Goal: Transaction & Acquisition: Purchase product/service

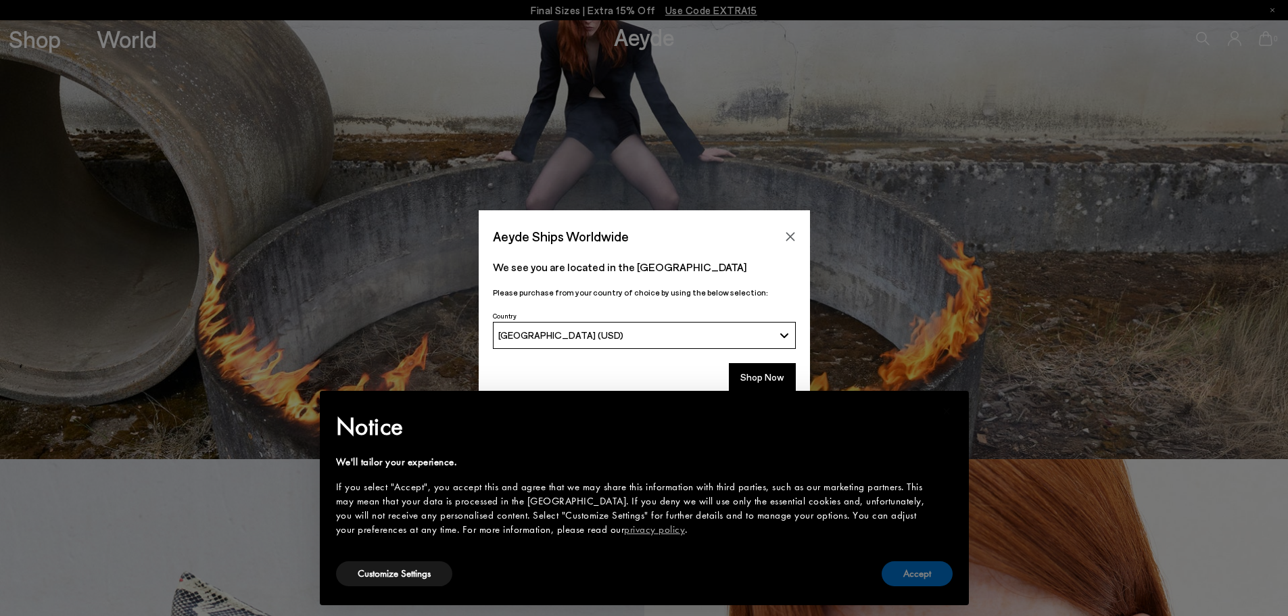
click at [920, 584] on button "Accept" at bounding box center [917, 573] width 71 height 25
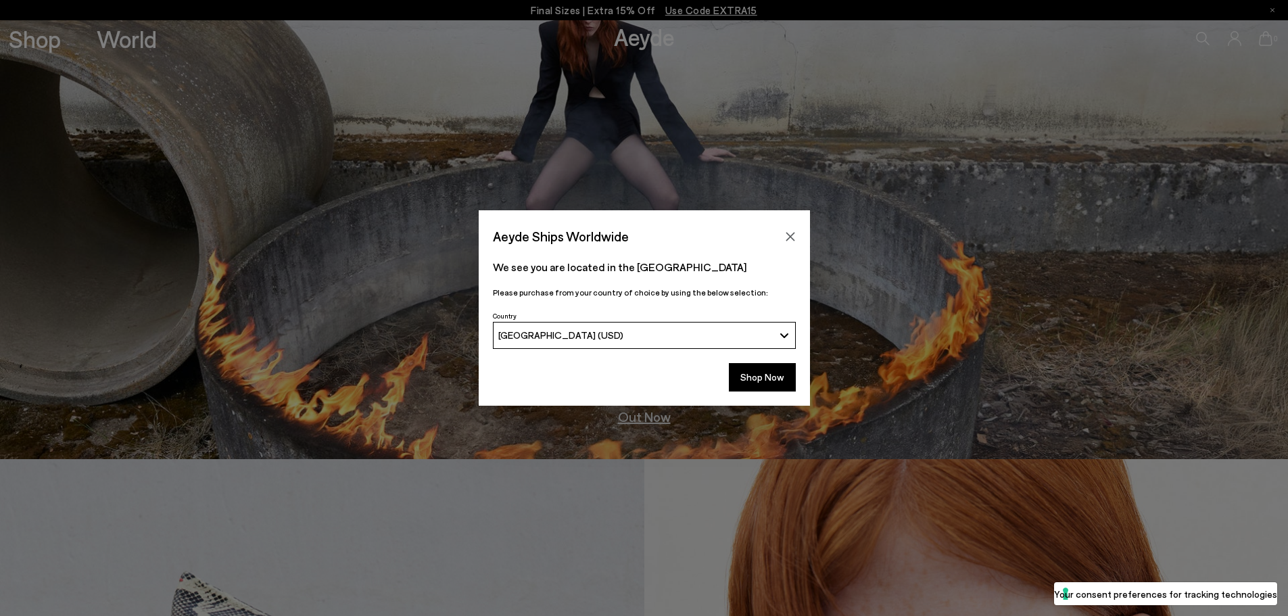
click at [778, 332] on button "[GEOGRAPHIC_DATA] (USD)" at bounding box center [644, 335] width 303 height 27
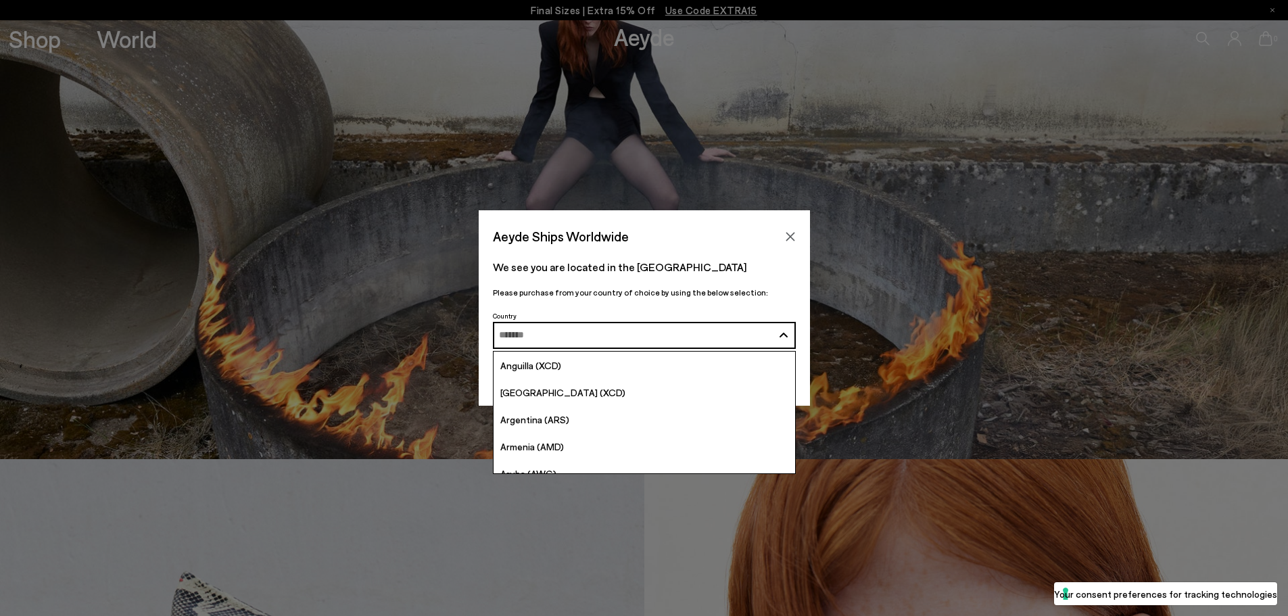
scroll to position [319, 0]
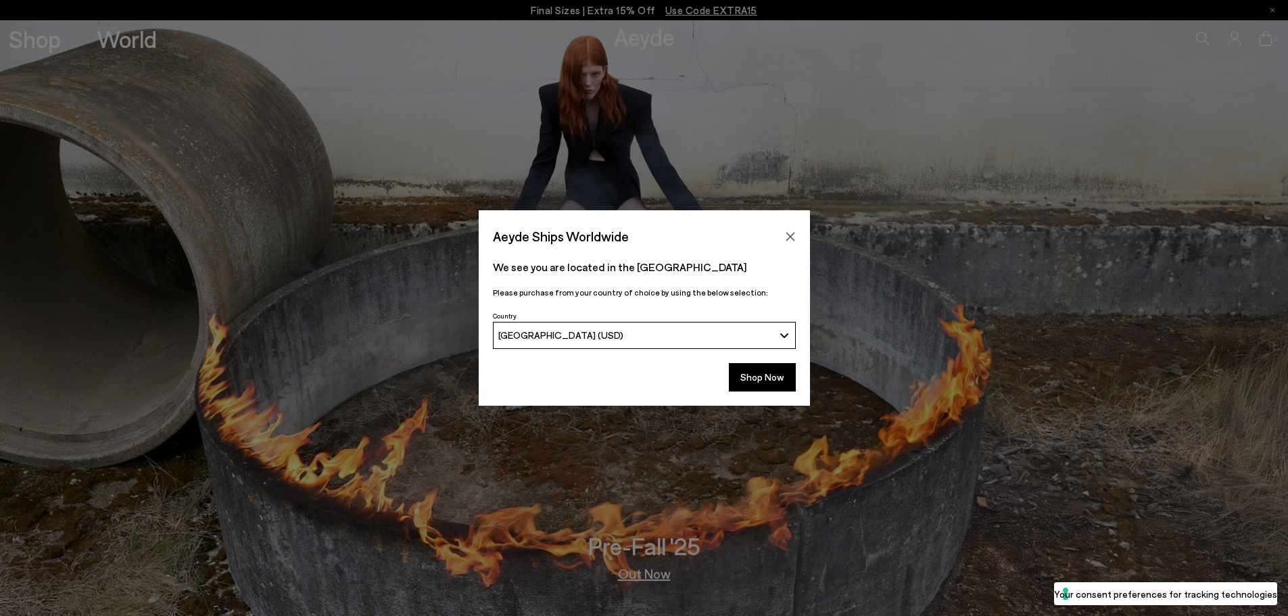
click at [788, 331] on button "[GEOGRAPHIC_DATA] (USD)" at bounding box center [644, 335] width 303 height 27
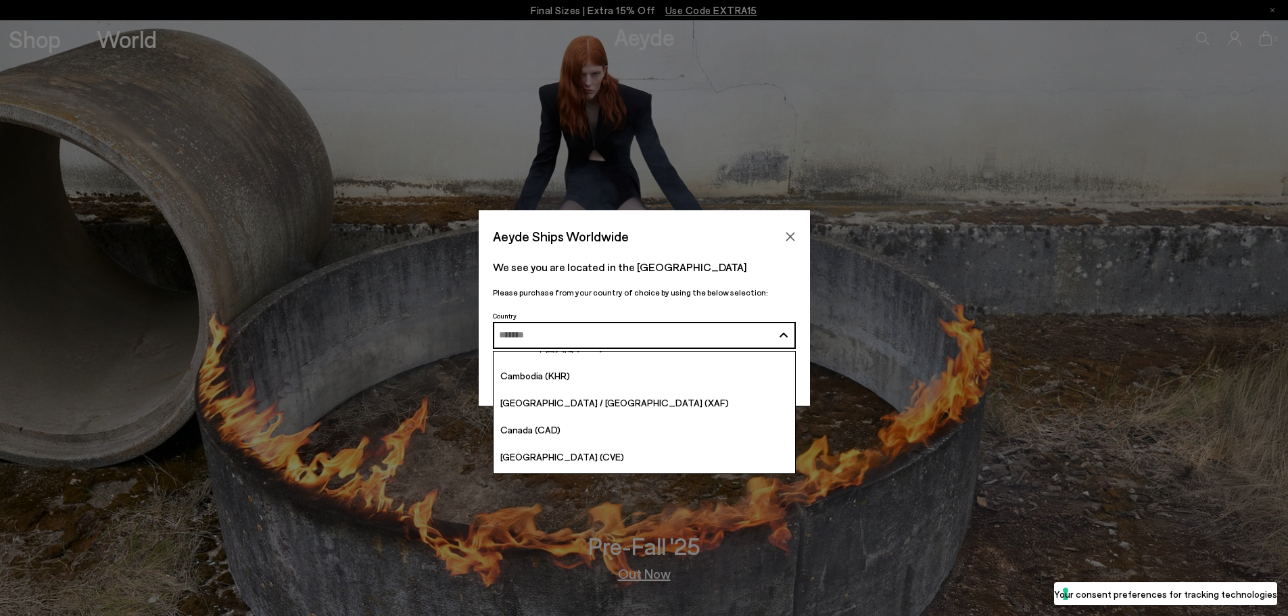
scroll to position [879, 0]
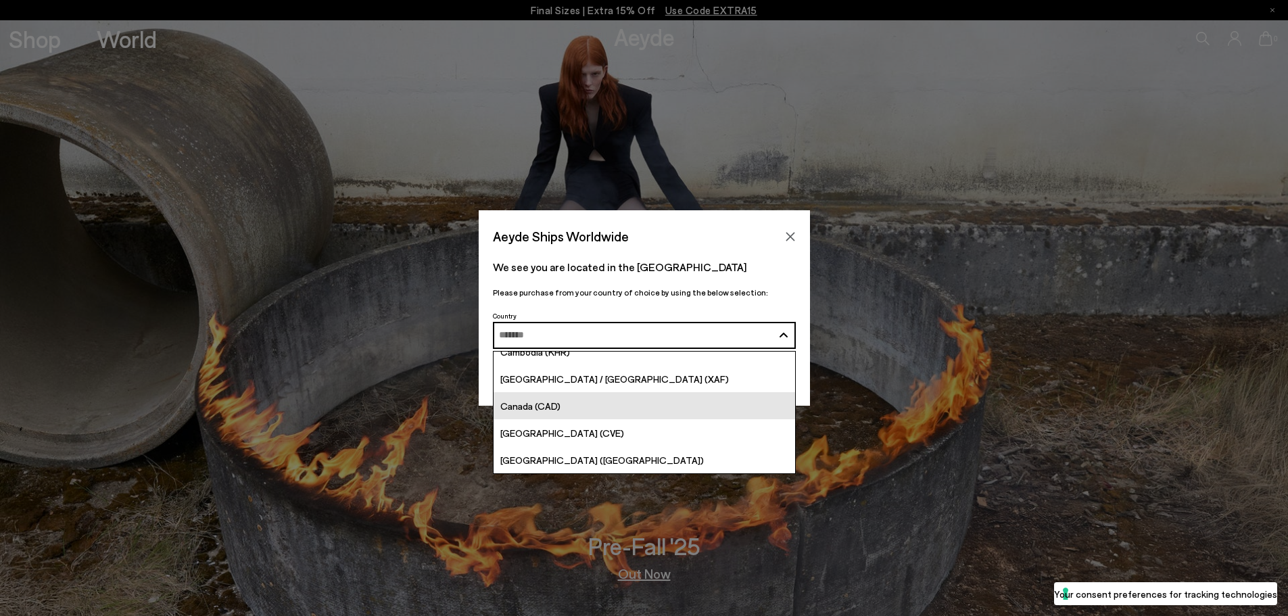
click at [544, 410] on span "Canada (CAD)" at bounding box center [530, 405] width 60 height 11
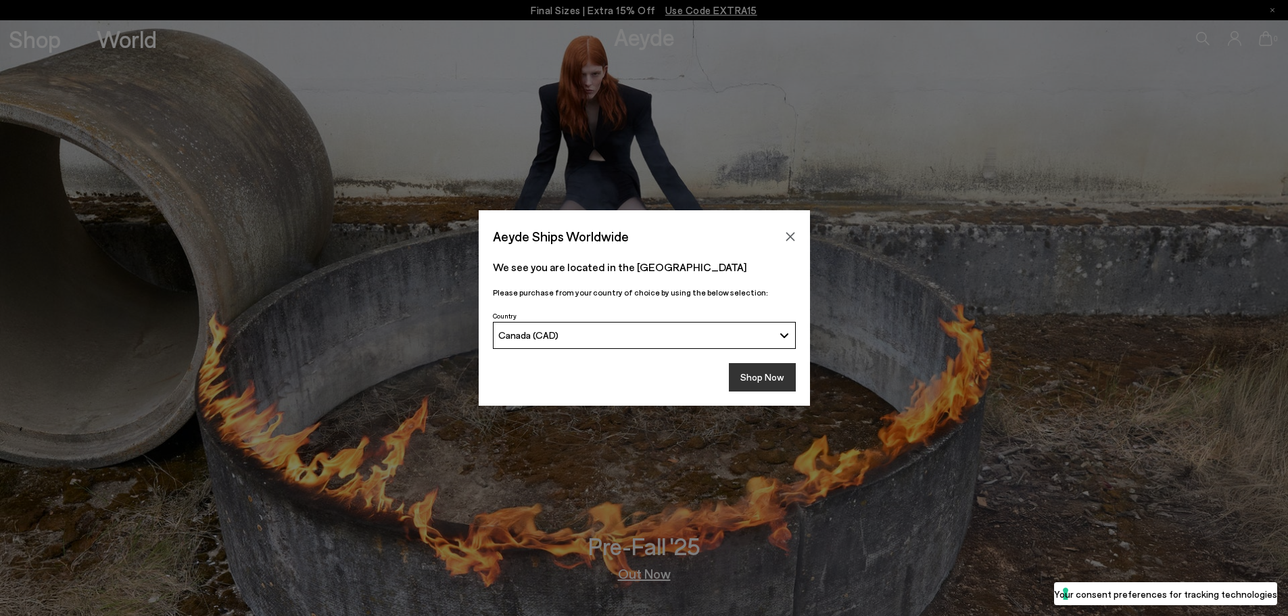
click at [774, 372] on button "Shop Now" at bounding box center [762, 377] width 67 height 28
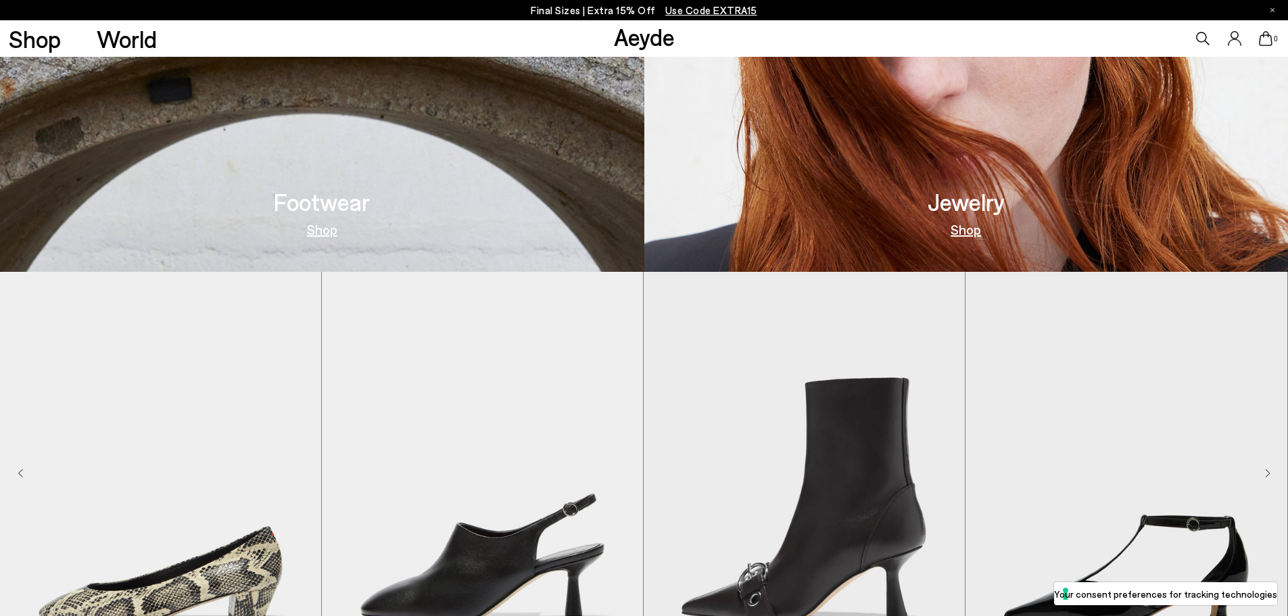
scroll to position [1285, 0]
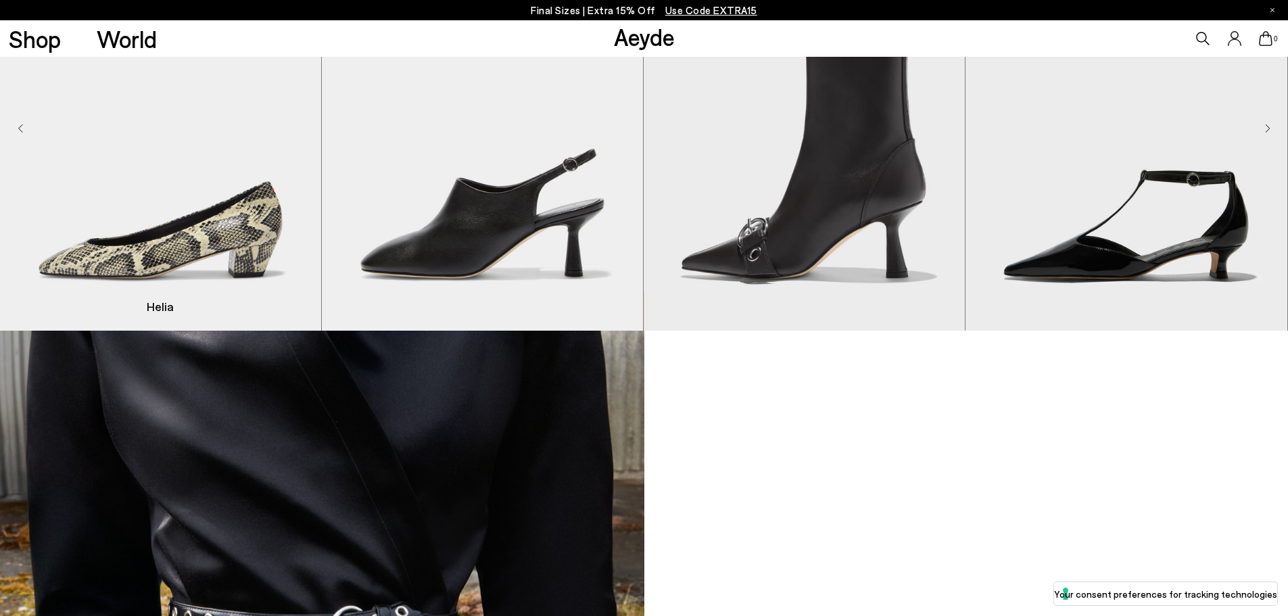
click at [256, 248] on img "1 / 9" at bounding box center [160, 129] width 321 height 404
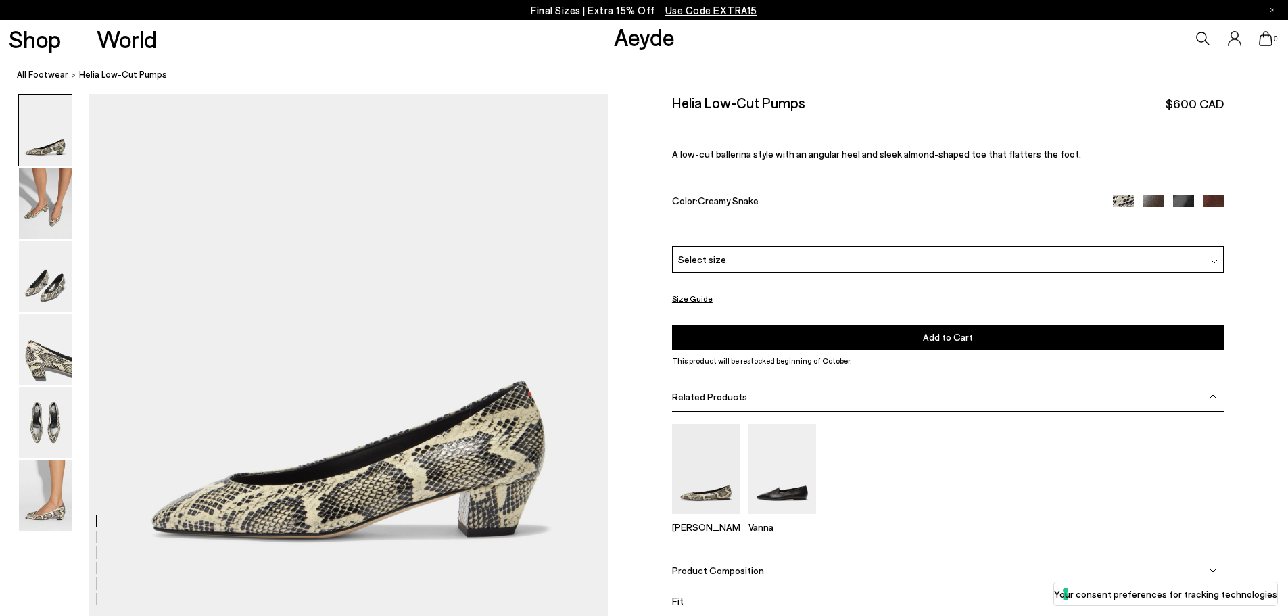
click at [843, 265] on div "Select size" at bounding box center [948, 259] width 552 height 26
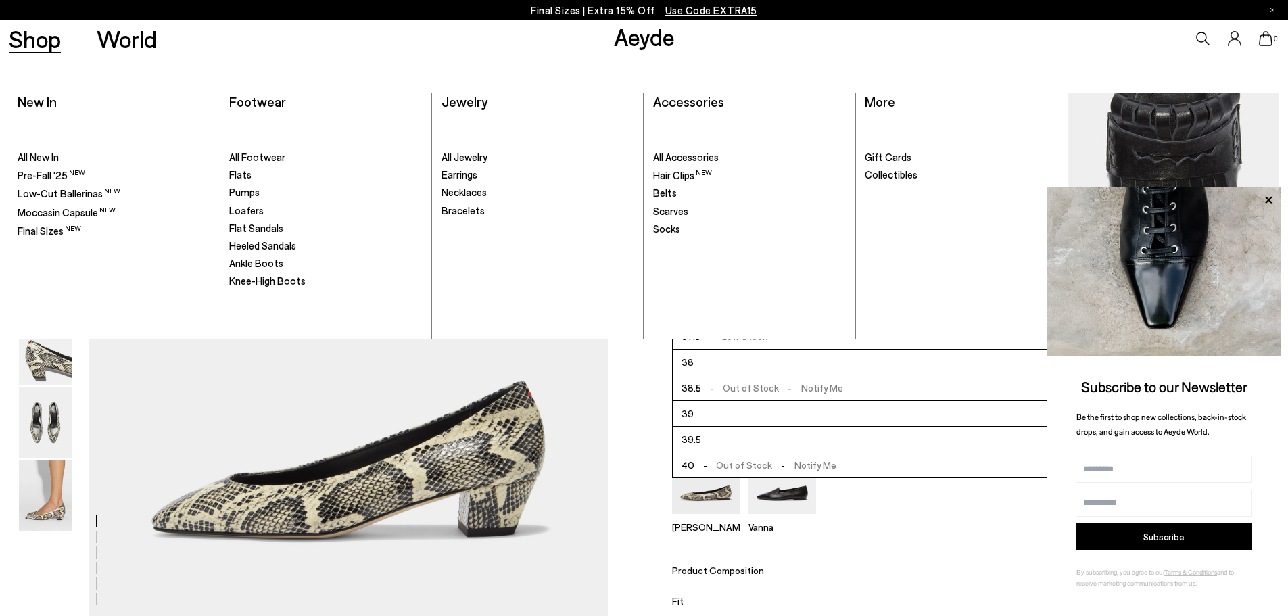
click at [26, 37] on link "Shop" at bounding box center [35, 39] width 52 height 24
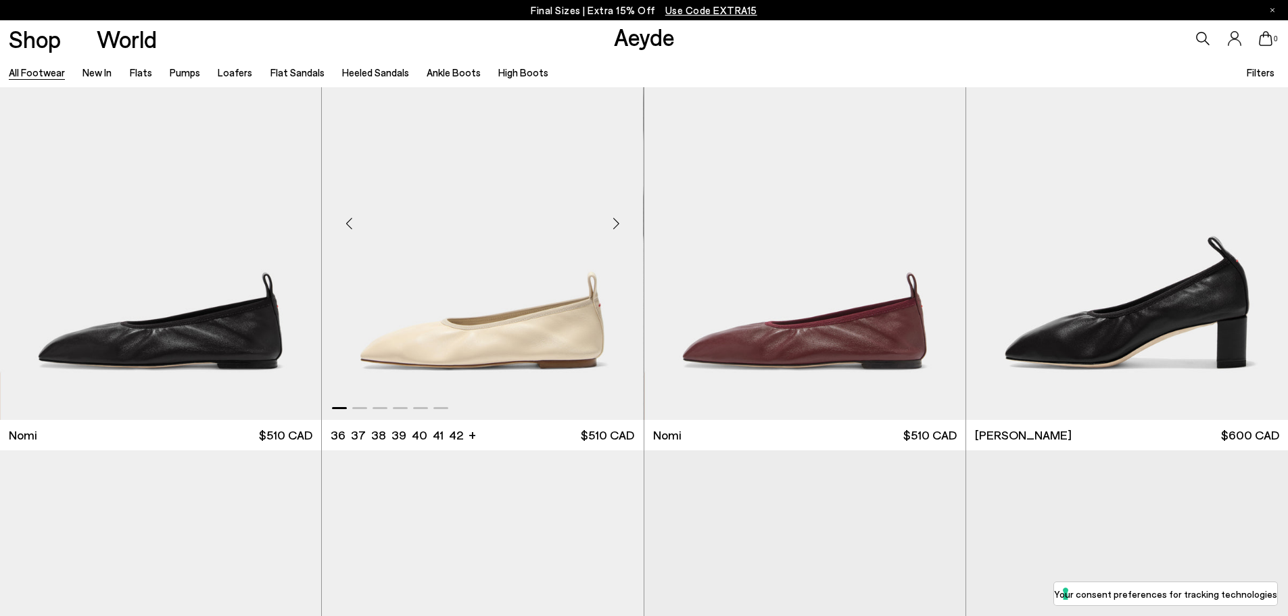
scroll to position [270, 0]
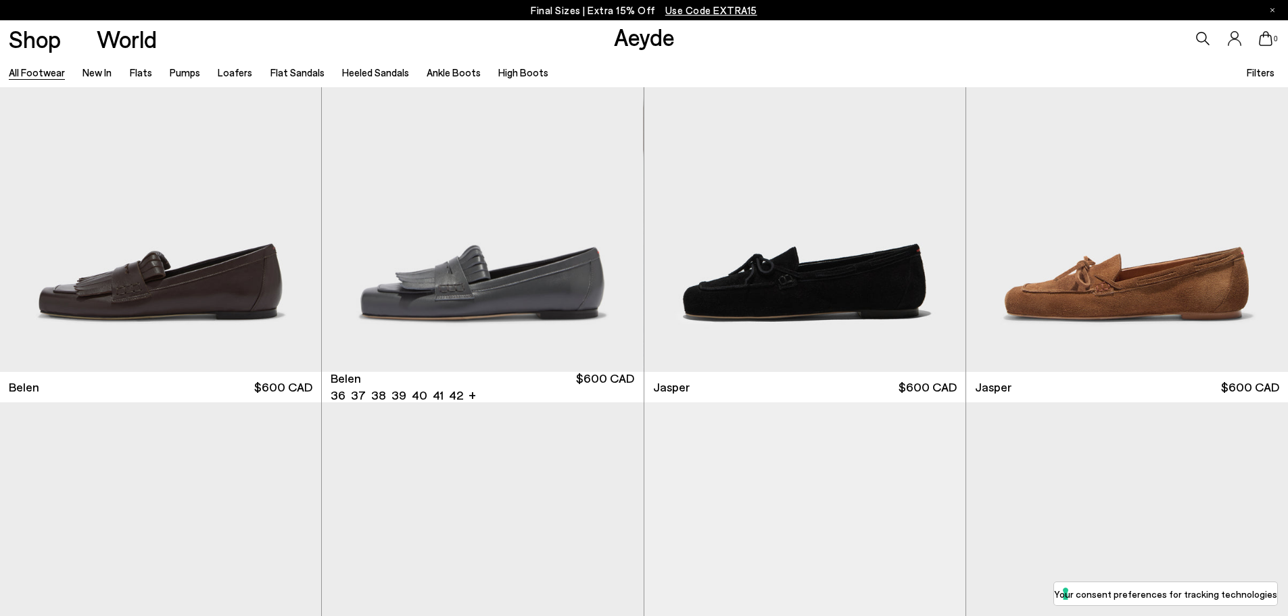
scroll to position [1082, 0]
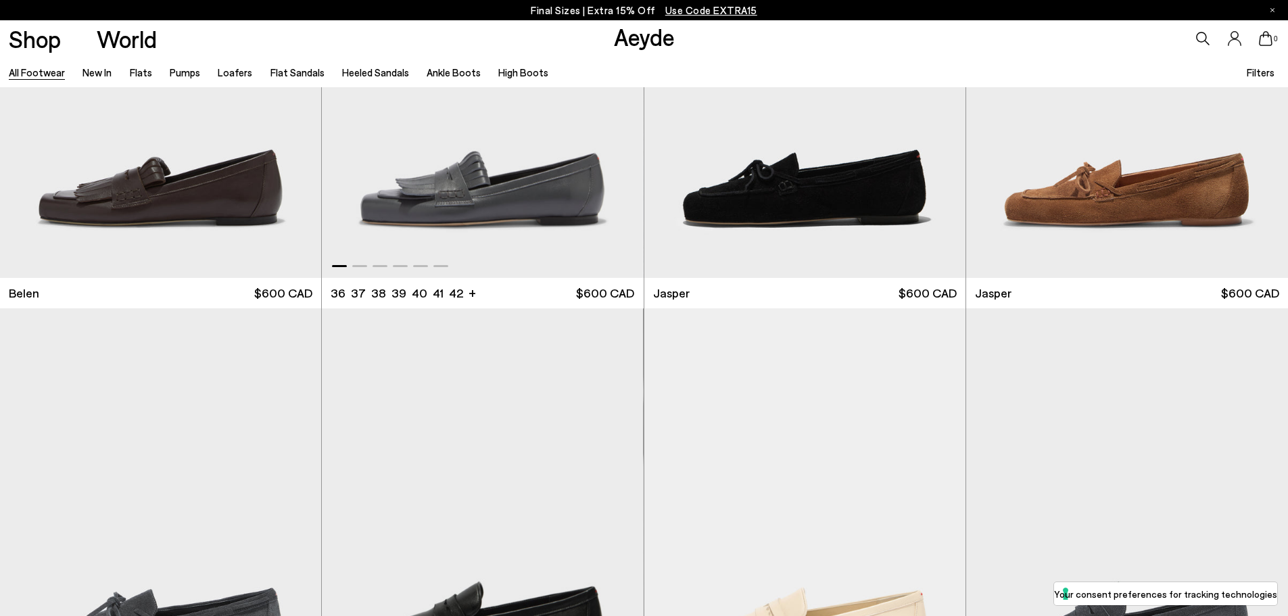
click at [511, 195] on img "1 / 6" at bounding box center [482, 76] width 321 height 404
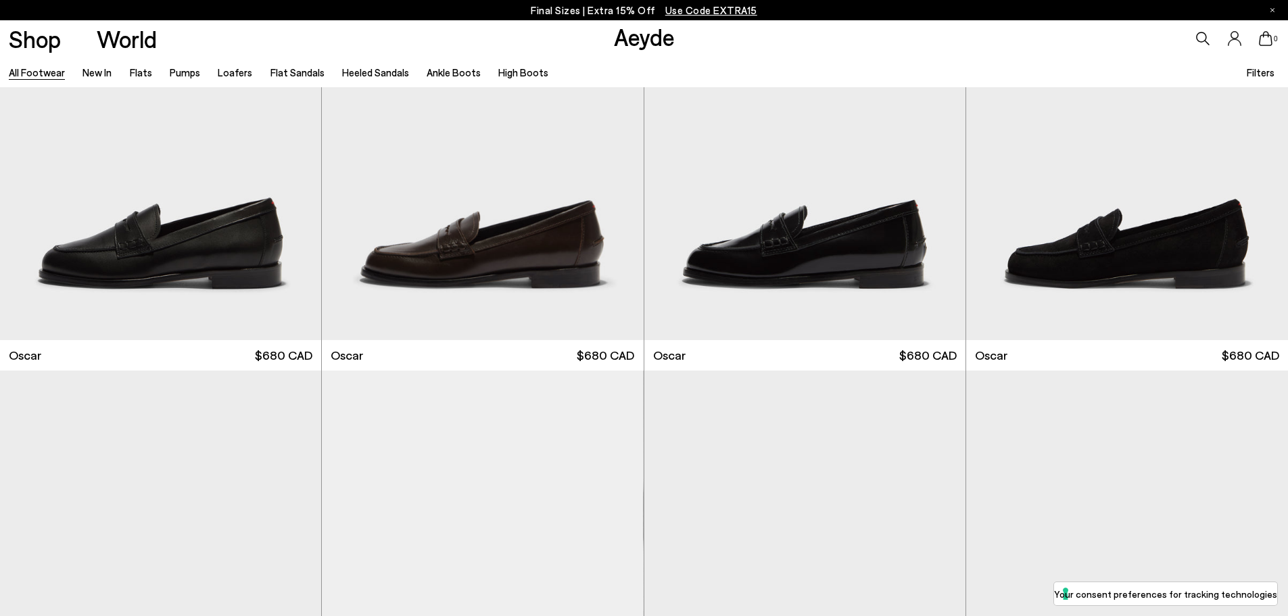
scroll to position [3043, 0]
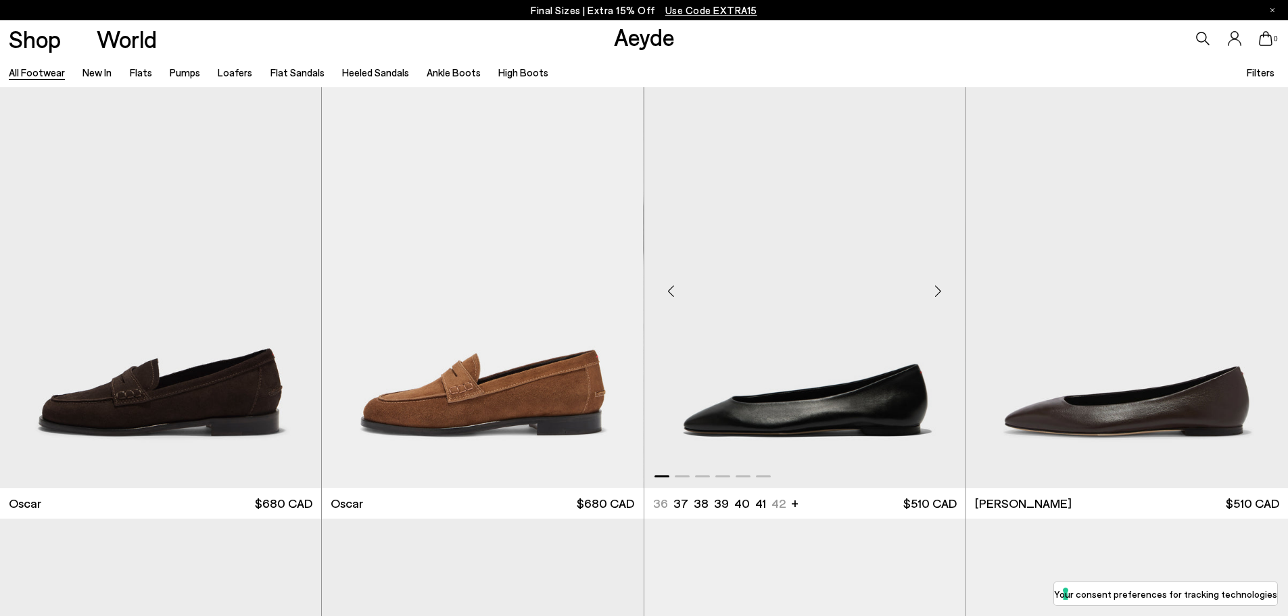
click at [719, 421] on img "1 / 6" at bounding box center [804, 286] width 321 height 404
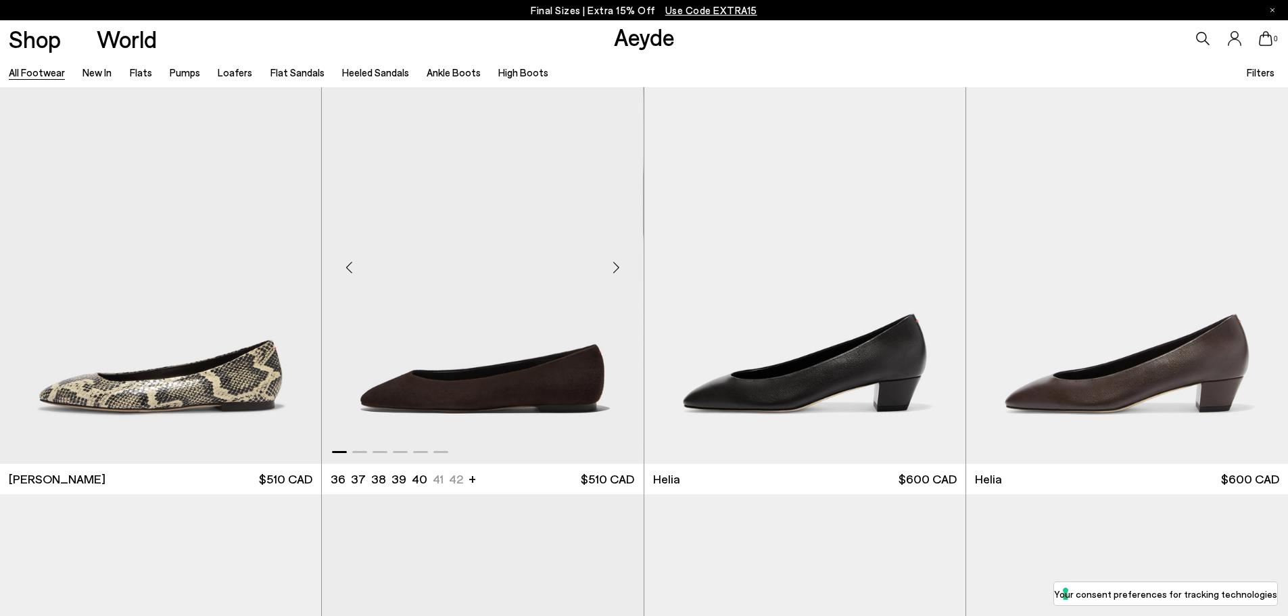
scroll to position [3516, 0]
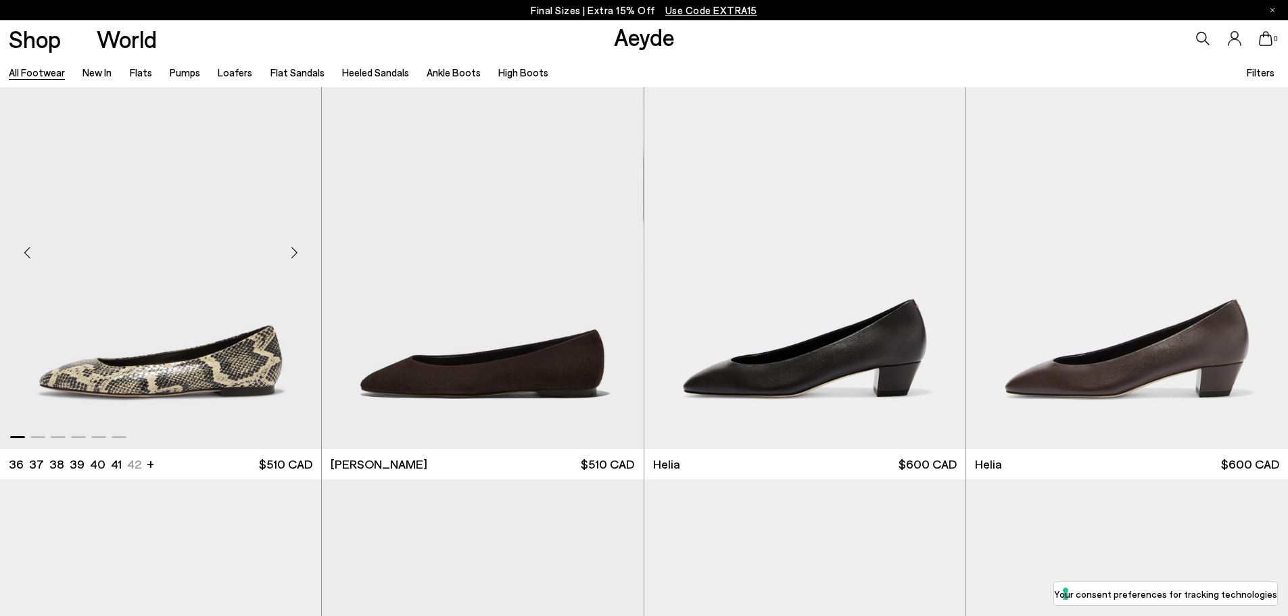
click at [120, 369] on img "1 / 6" at bounding box center [160, 247] width 321 height 404
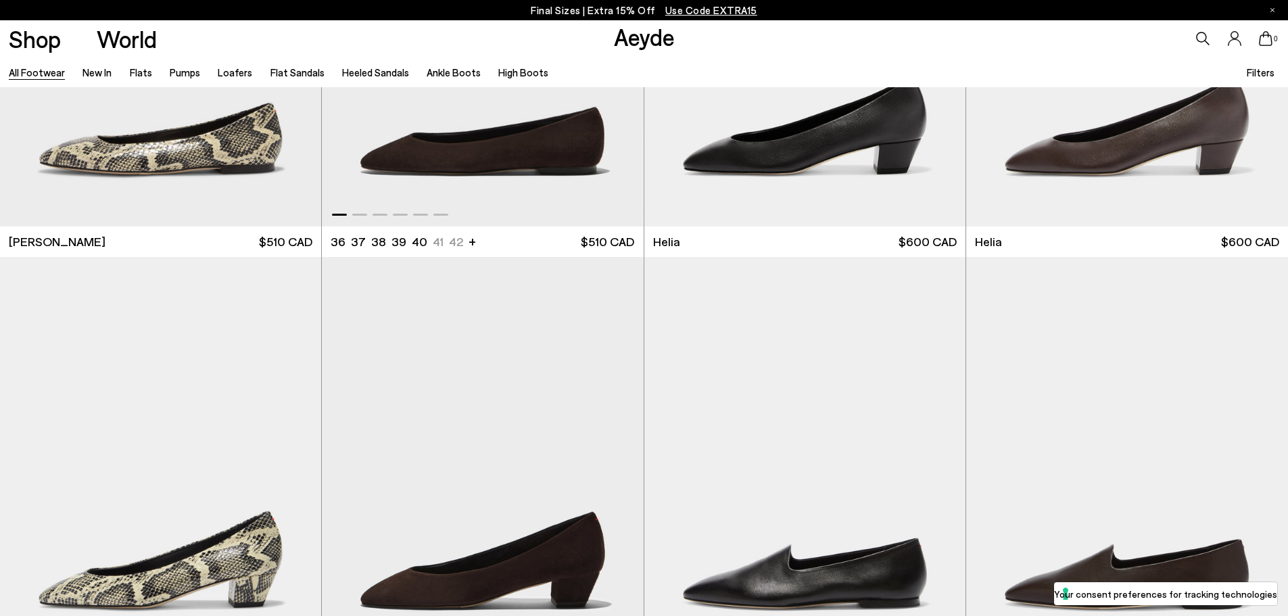
scroll to position [3787, 0]
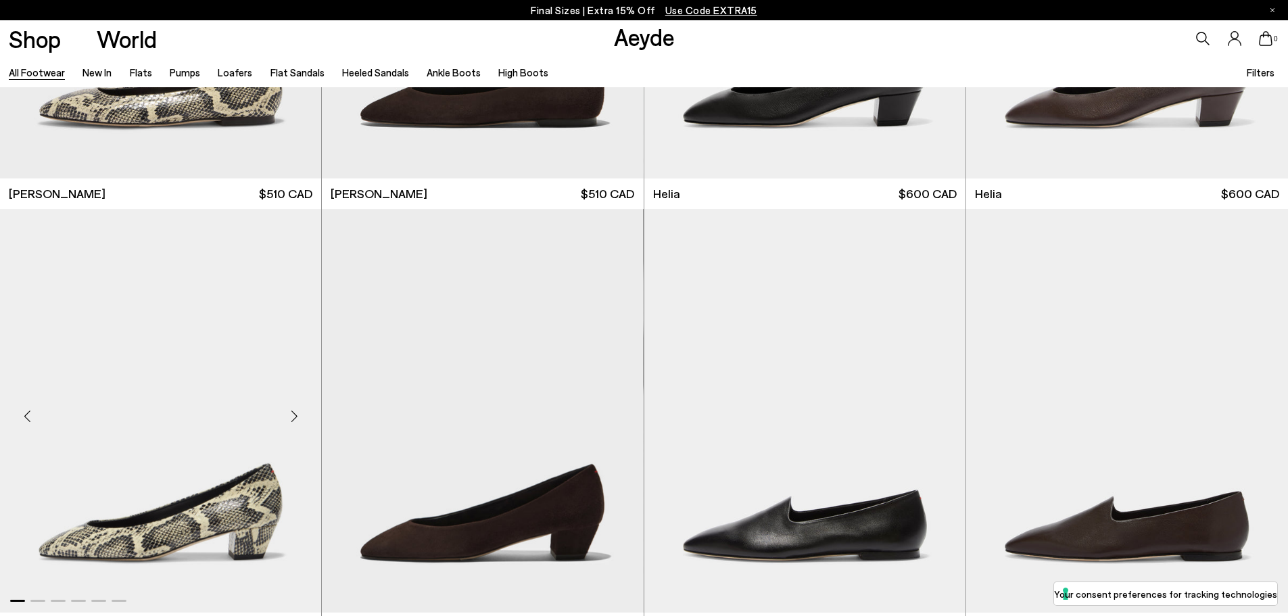
click at [235, 521] on img "1 / 6" at bounding box center [160, 411] width 321 height 404
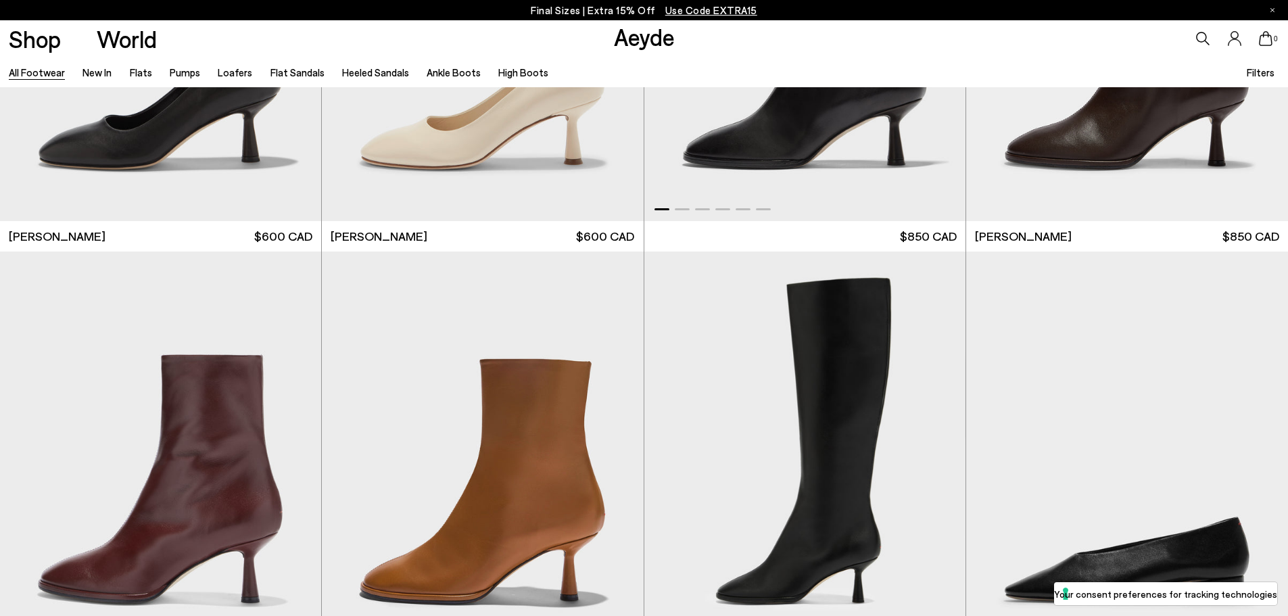
scroll to position [8723, 0]
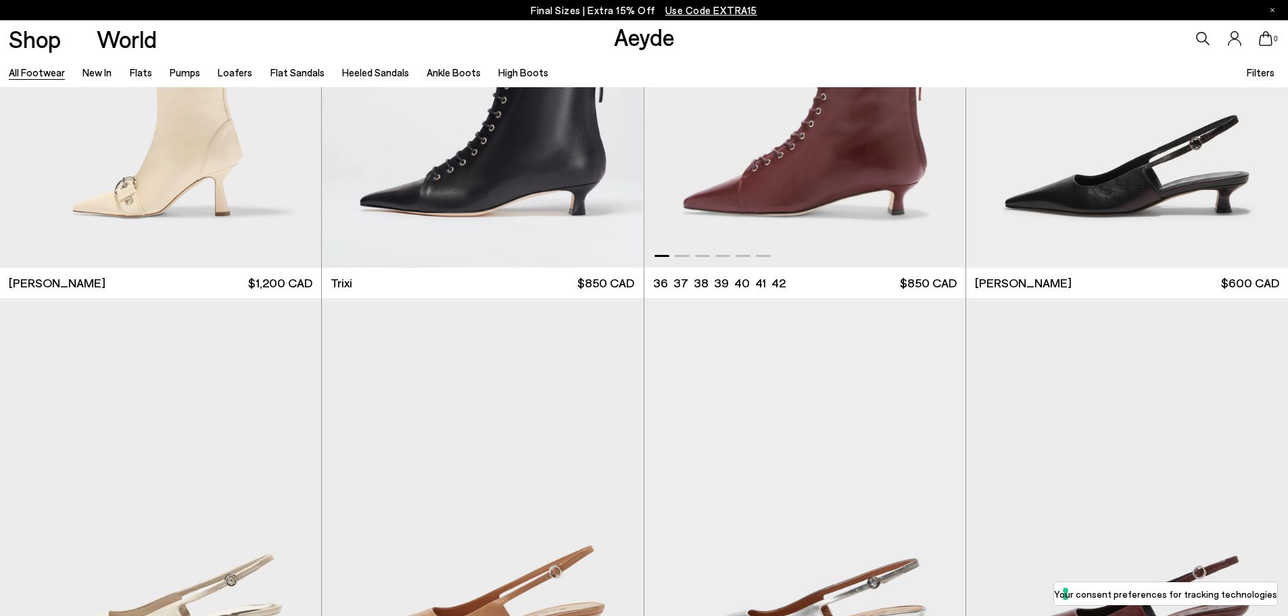
scroll to position [11090, 0]
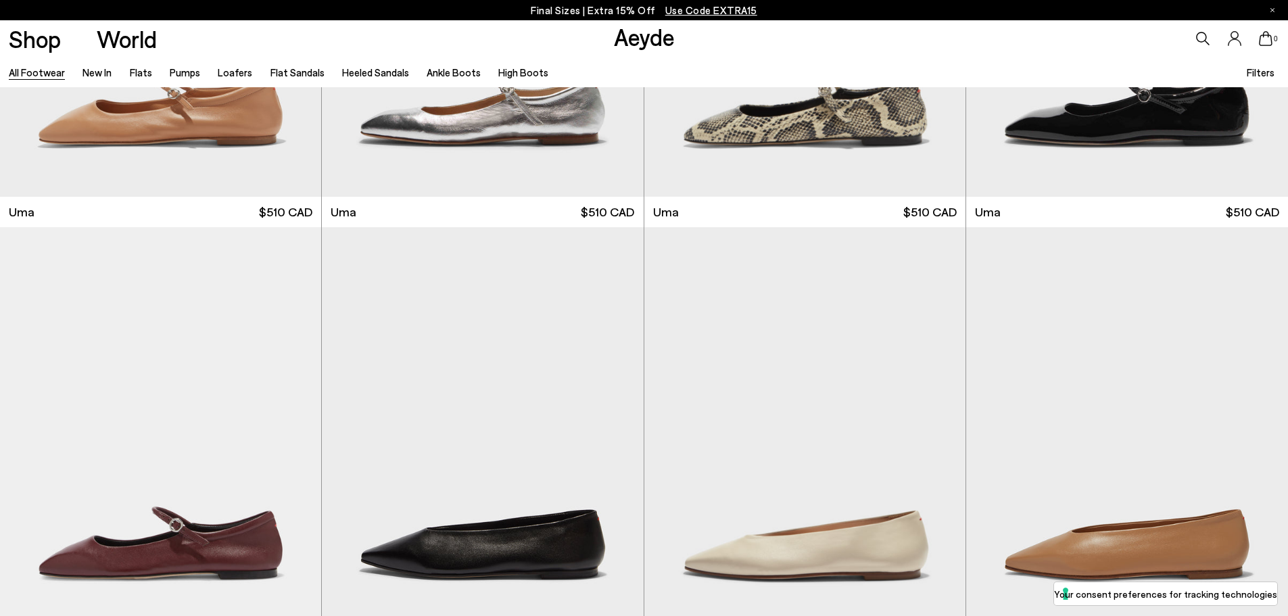
scroll to position [13457, 0]
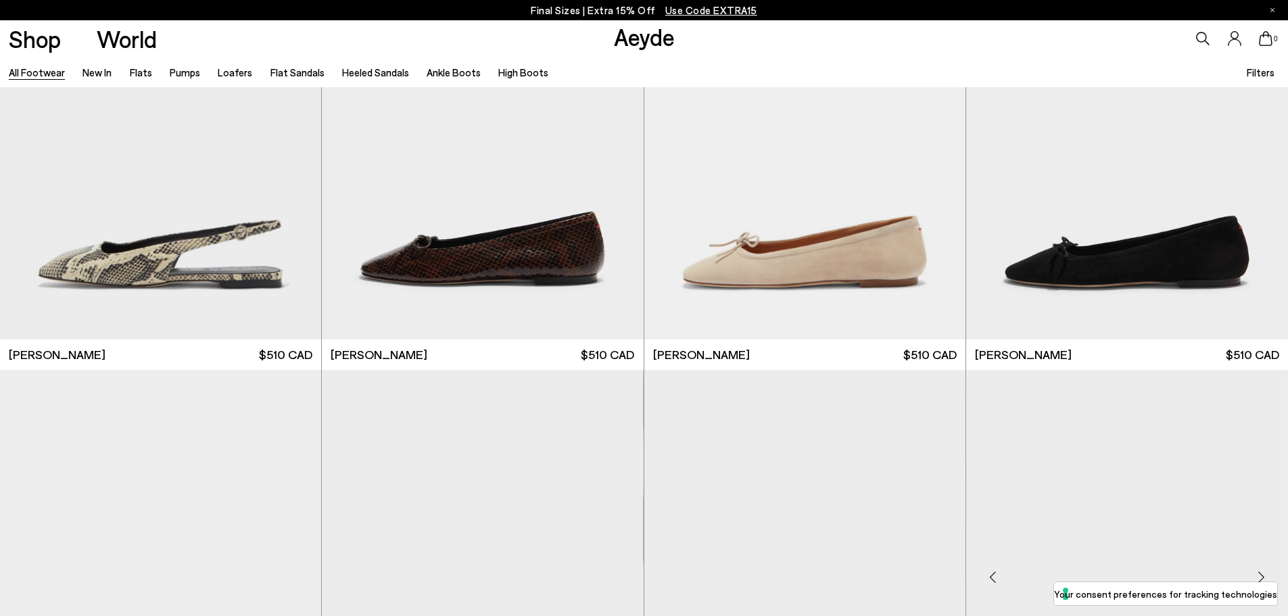
scroll to position [15688, 0]
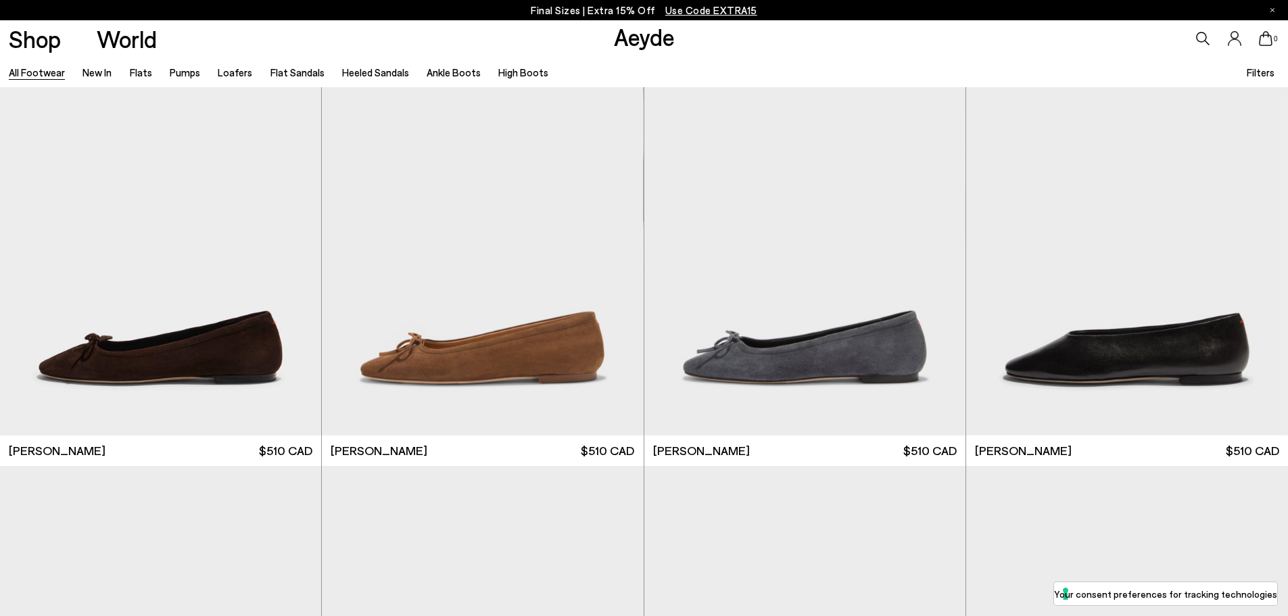
scroll to position [17476, 0]
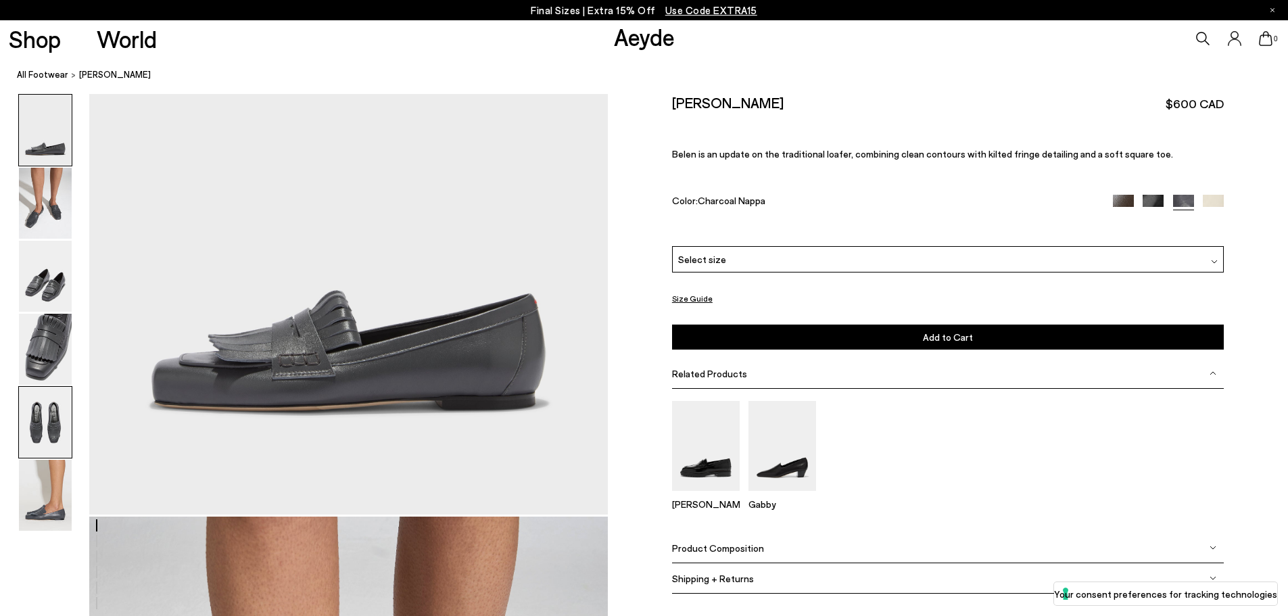
click at [22, 425] on img at bounding box center [45, 422] width 53 height 71
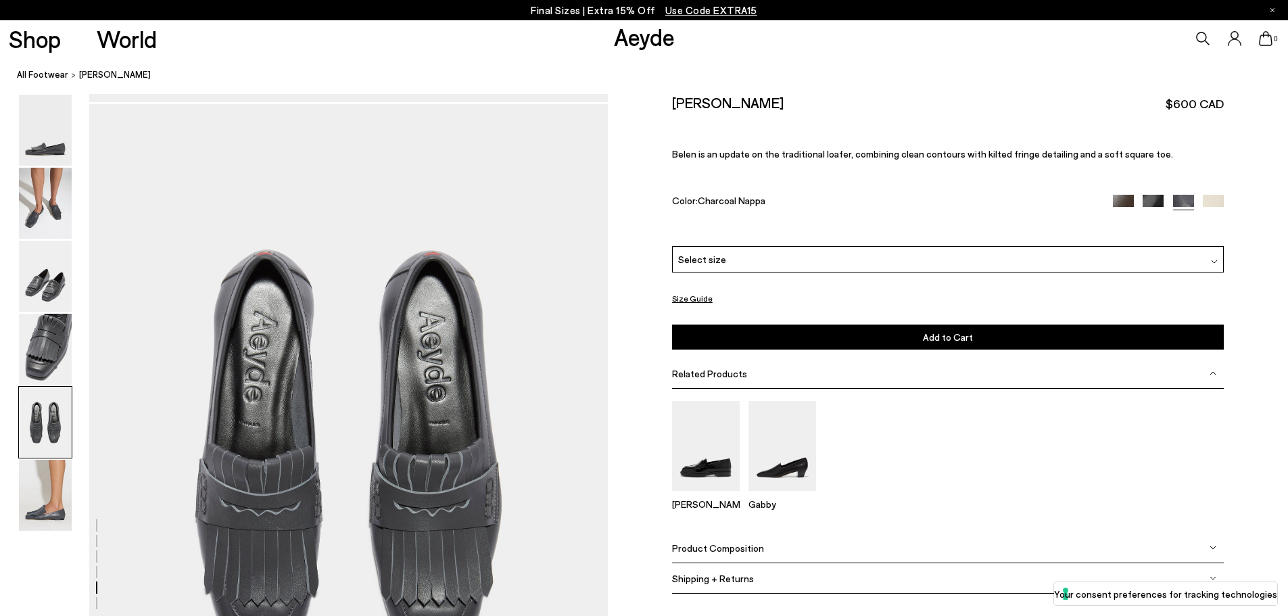
scroll to position [2775, 0]
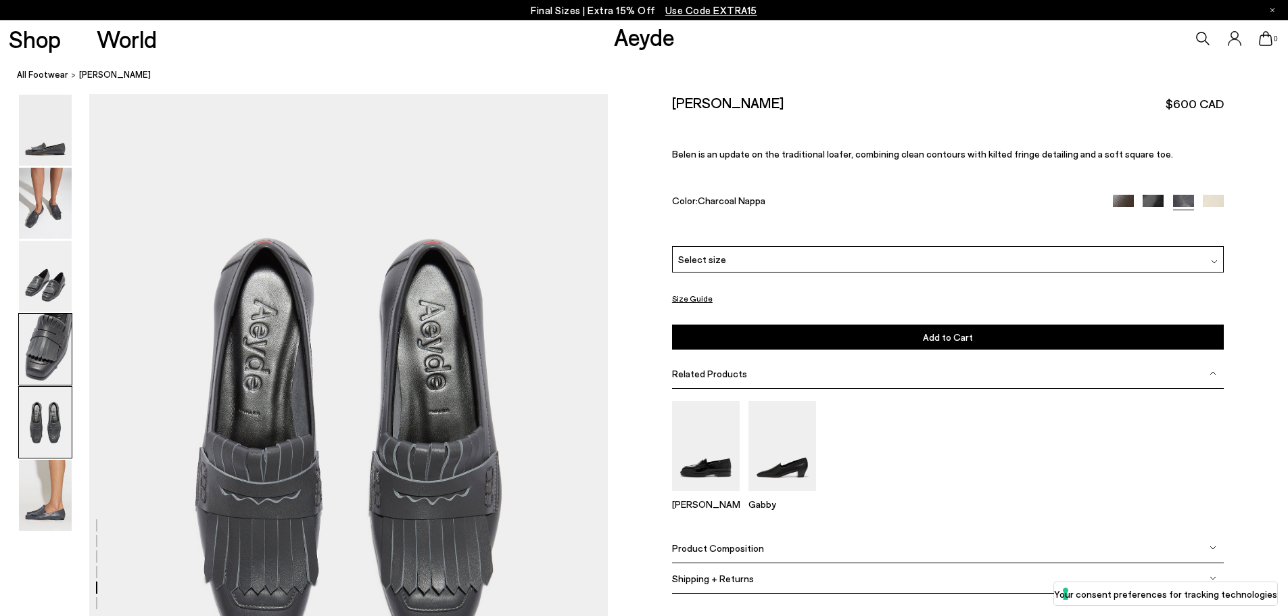
click at [34, 335] on img at bounding box center [45, 349] width 53 height 71
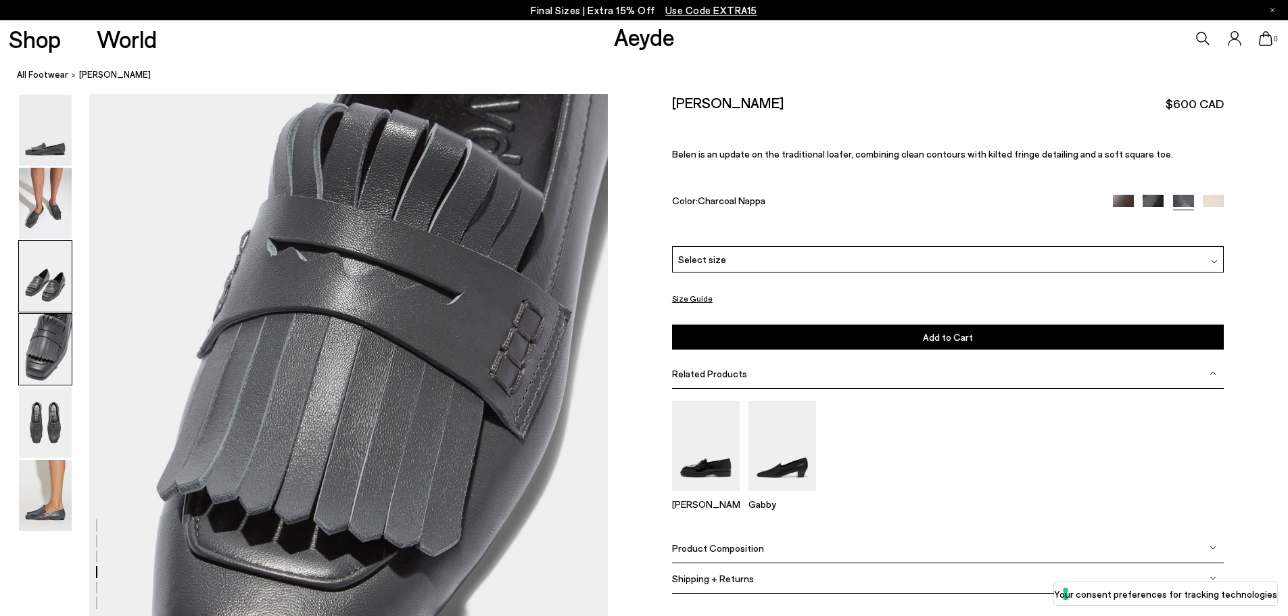
click at [34, 281] on img at bounding box center [45, 276] width 53 height 71
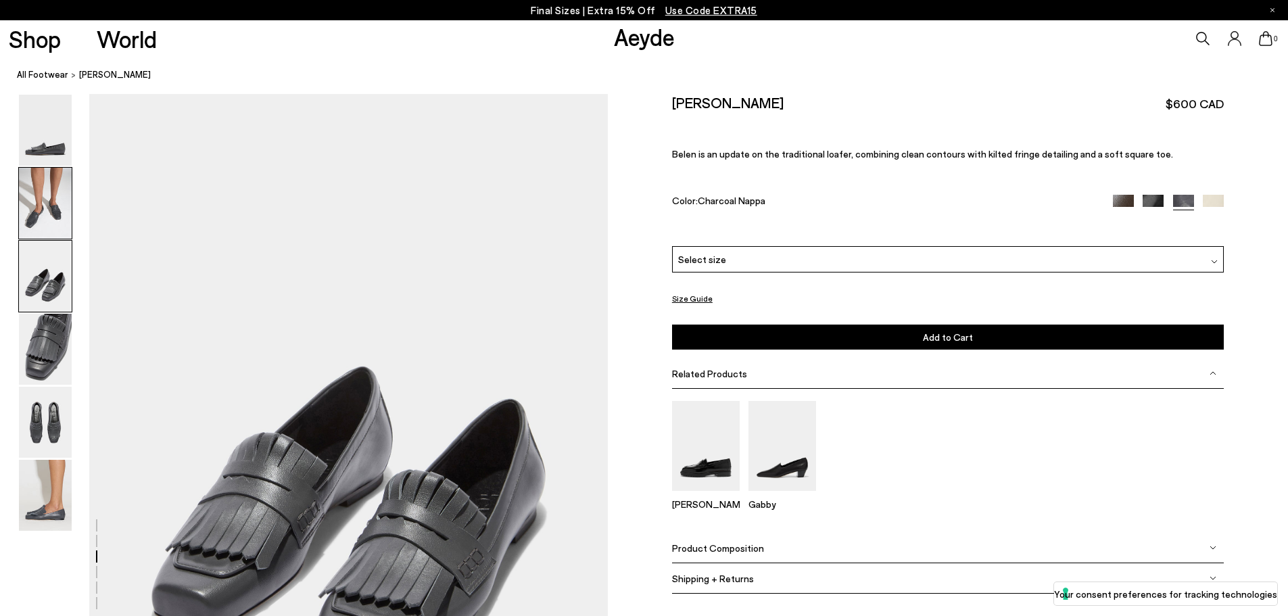
click at [45, 234] on img at bounding box center [45, 203] width 53 height 71
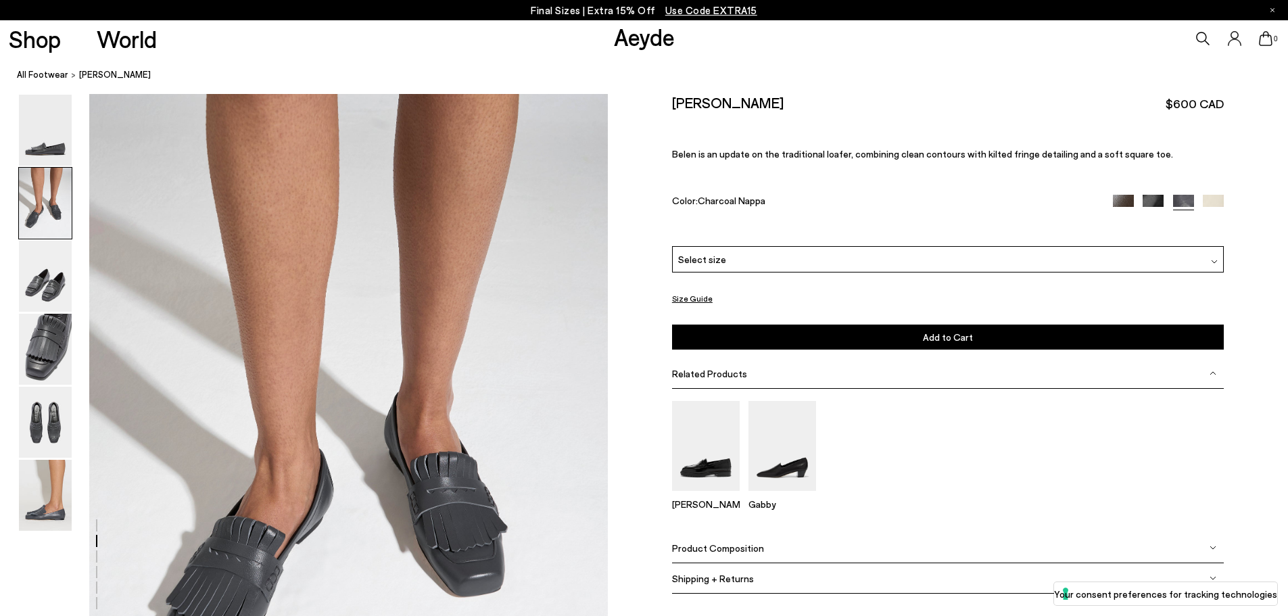
scroll to position [694, 0]
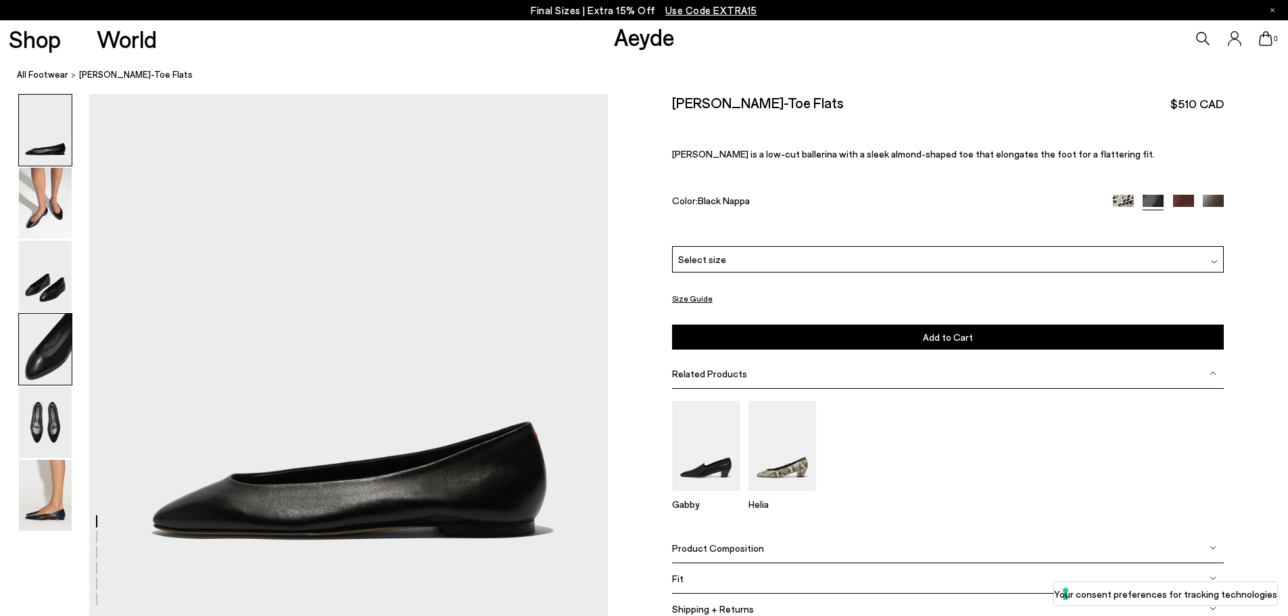
click at [39, 364] on img at bounding box center [45, 349] width 53 height 71
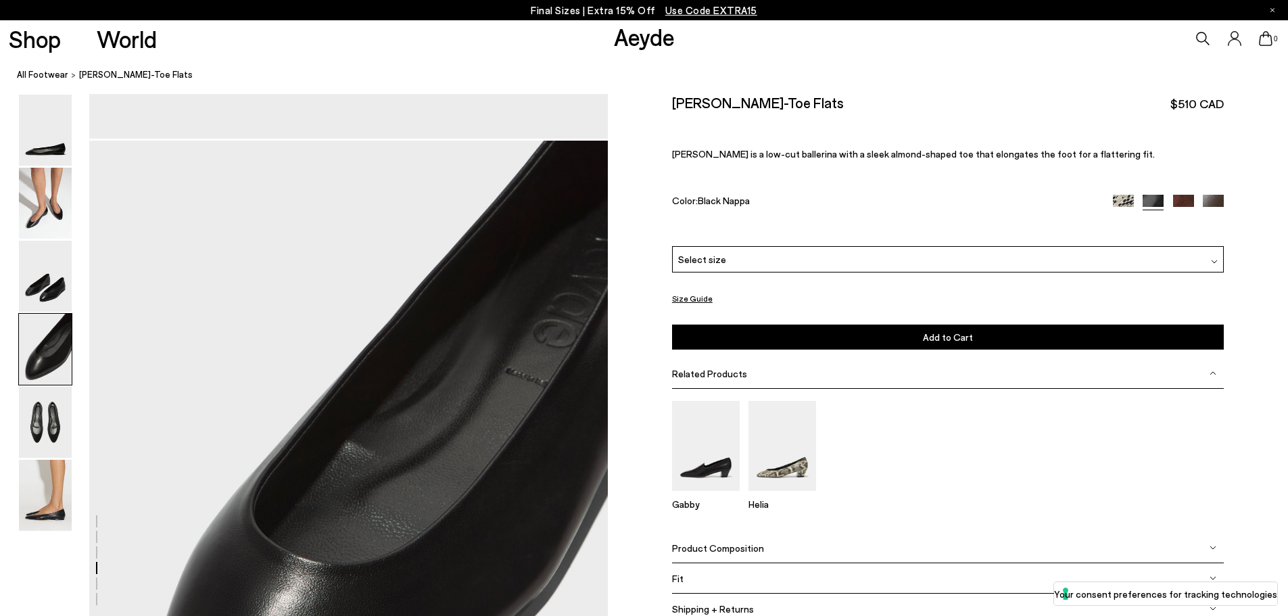
scroll to position [1912, 0]
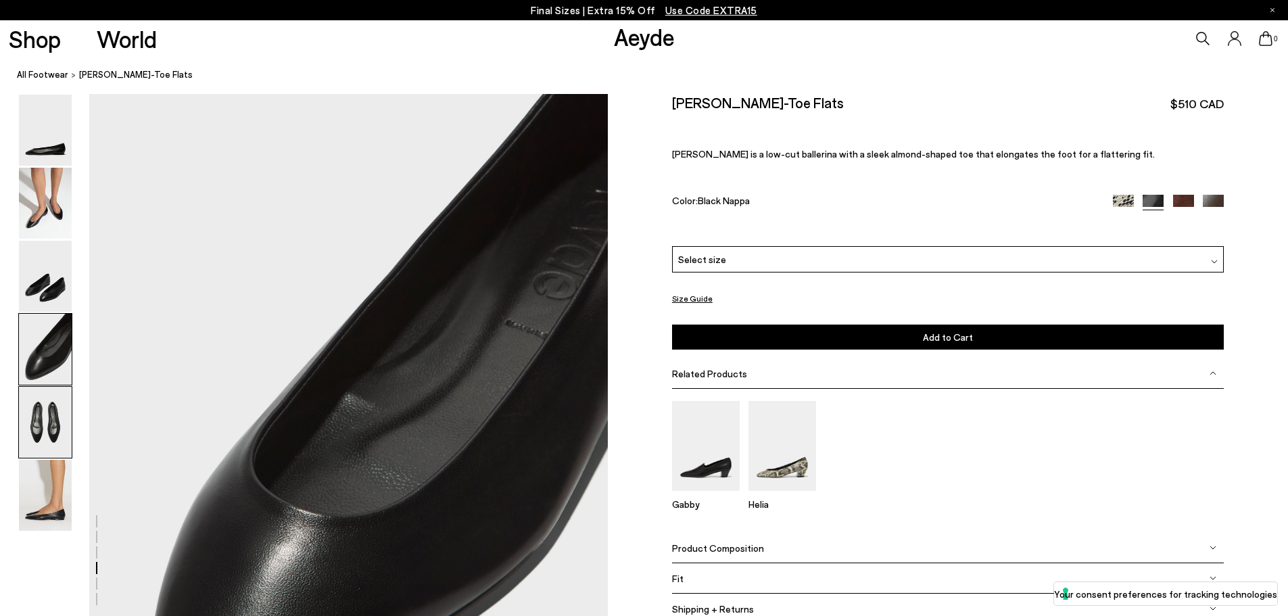
click at [34, 418] on img at bounding box center [45, 422] width 53 height 71
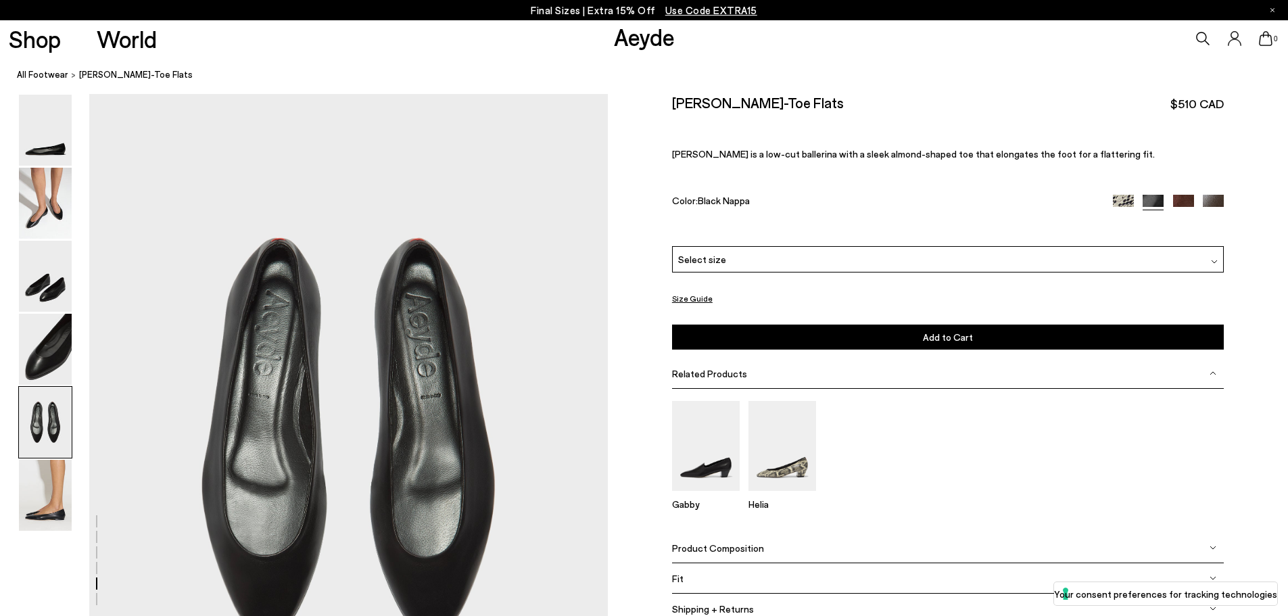
scroll to position [2672, 0]
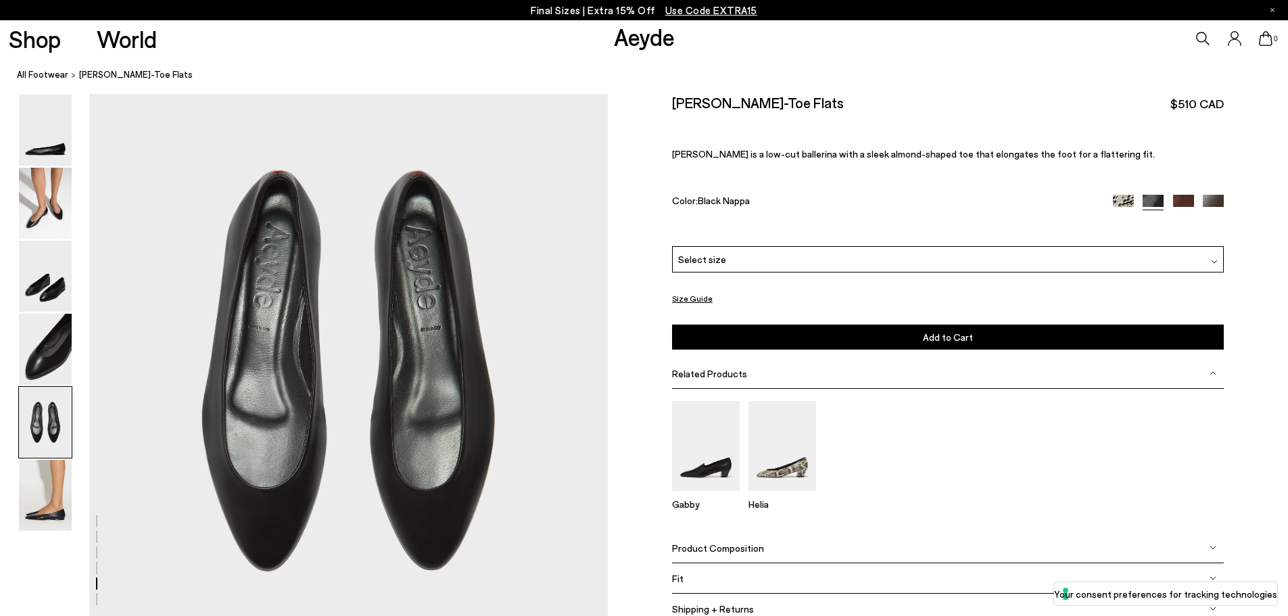
click at [843, 258] on div "Select size" at bounding box center [948, 259] width 552 height 26
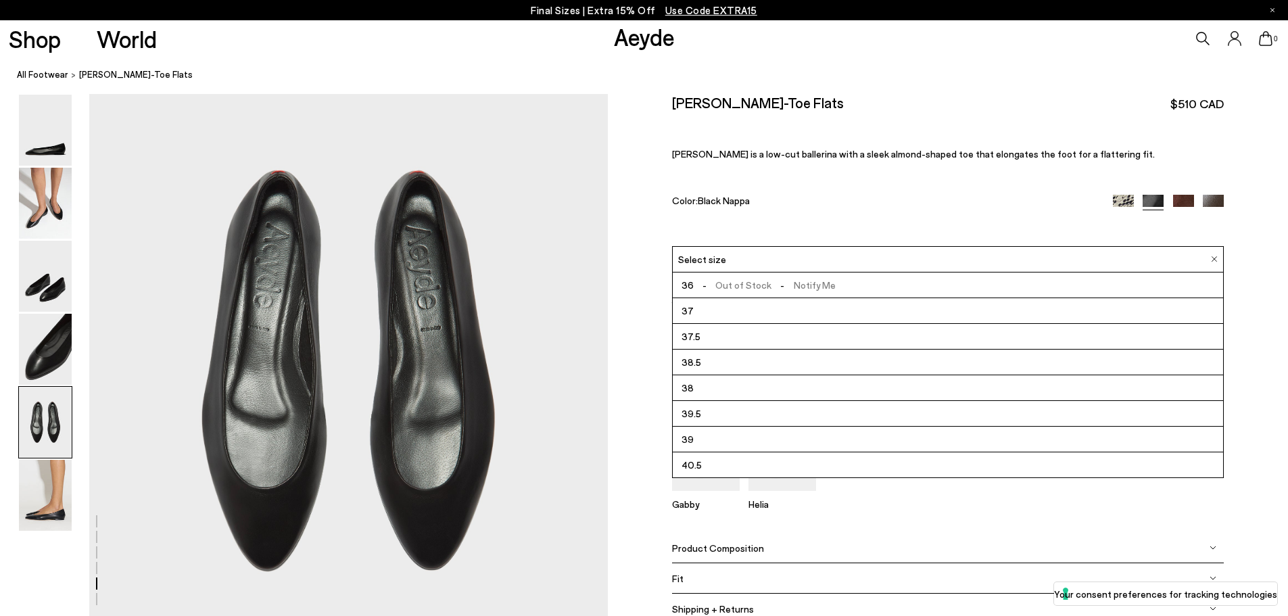
click at [831, 226] on div "Ellie Almond-Toe Flats $510 CAD Ellie is a low-cut ballerina with a sleek almon…" at bounding box center [948, 170] width 552 height 152
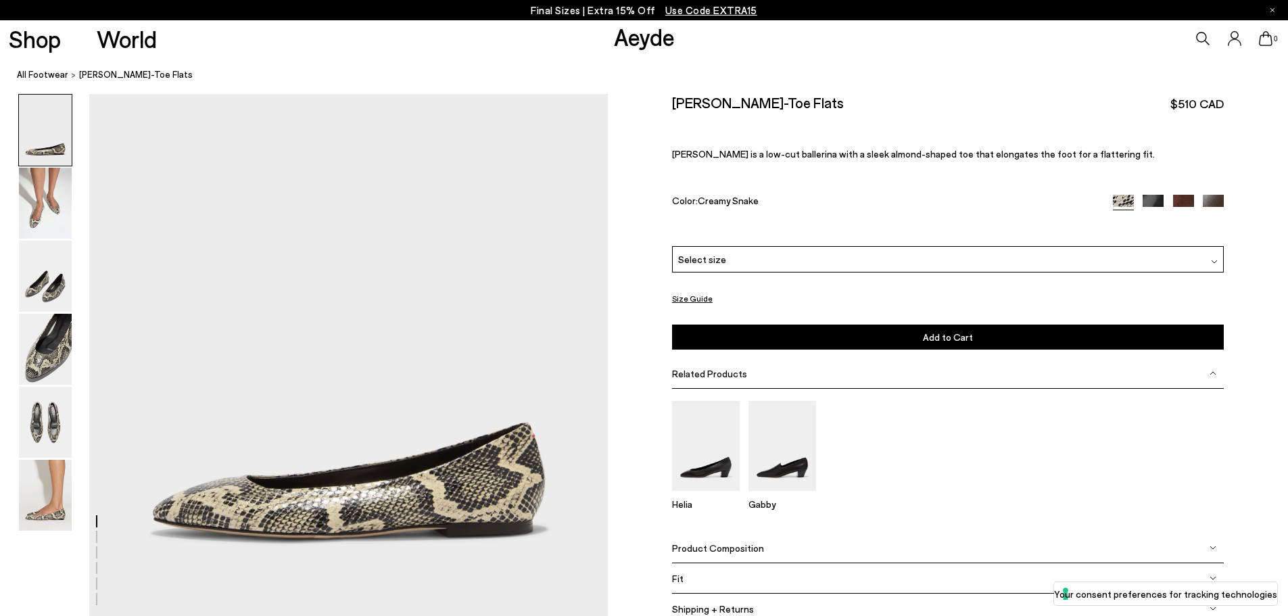
click at [677, 269] on div "Select size" at bounding box center [948, 259] width 552 height 26
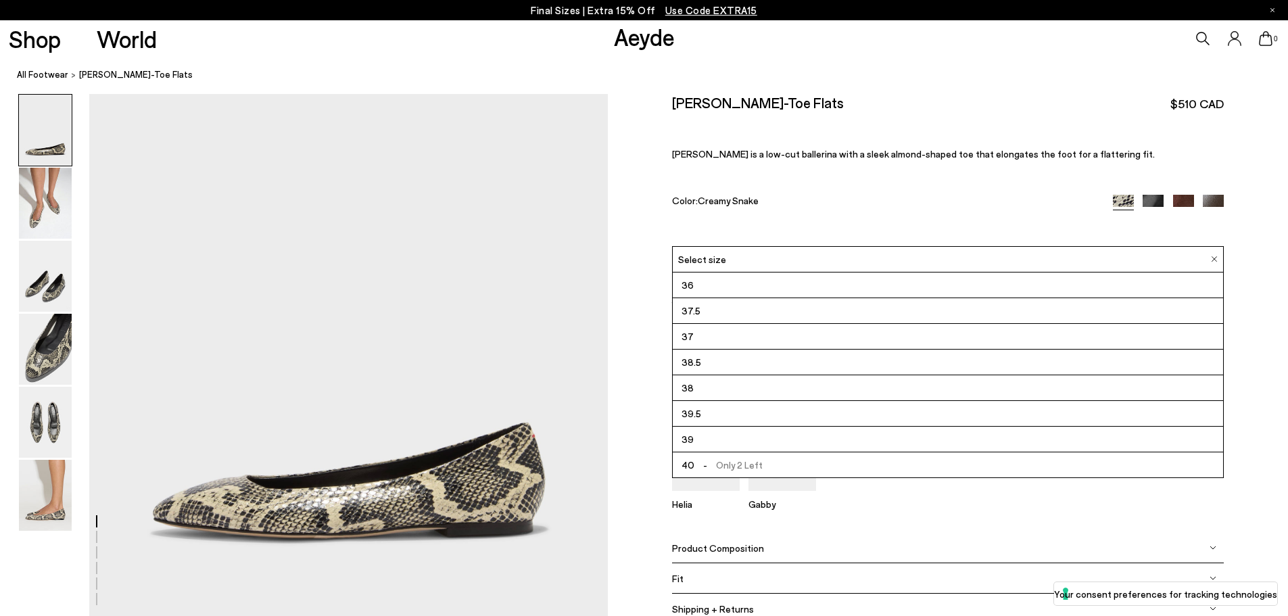
click at [644, 187] on div "Size Guide Shoes Belt Fit: For those in between sizes or with narrow feet, —rec…" at bounding box center [948, 368] width 680 height 548
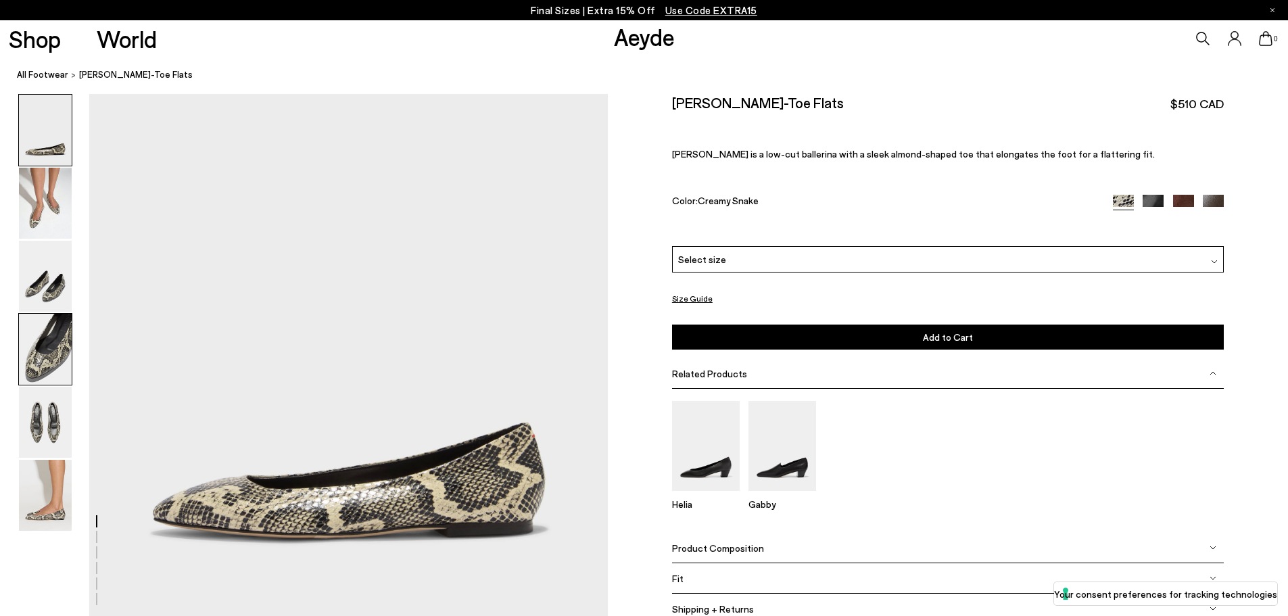
click at [37, 338] on img at bounding box center [45, 349] width 53 height 71
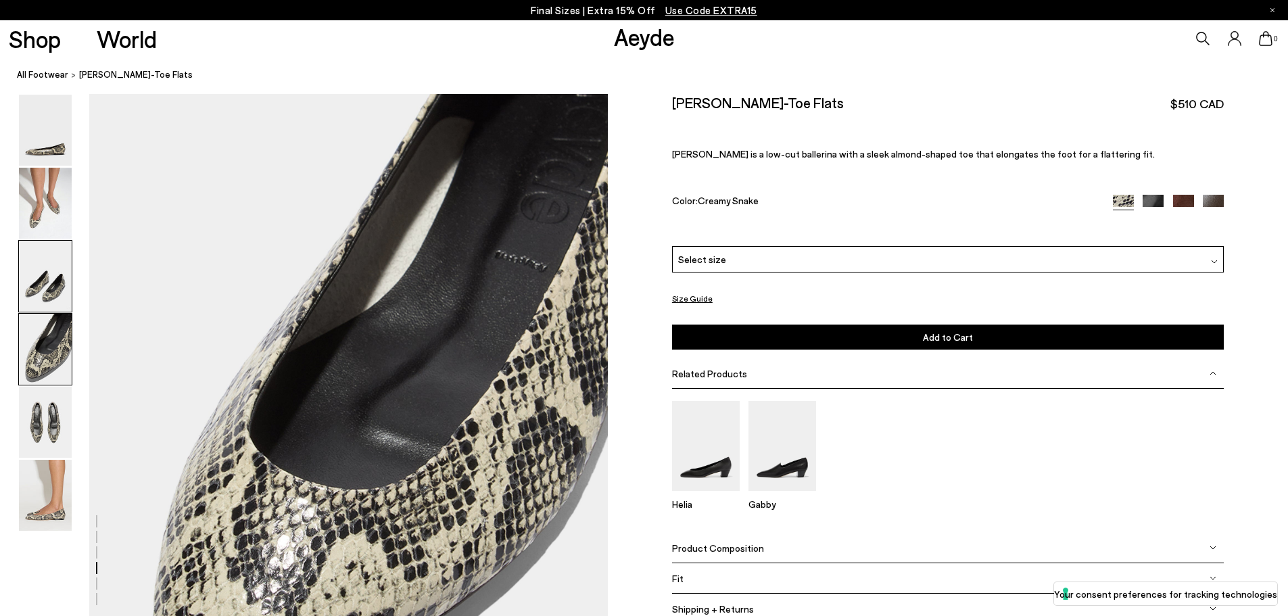
click at [49, 274] on img at bounding box center [45, 276] width 53 height 71
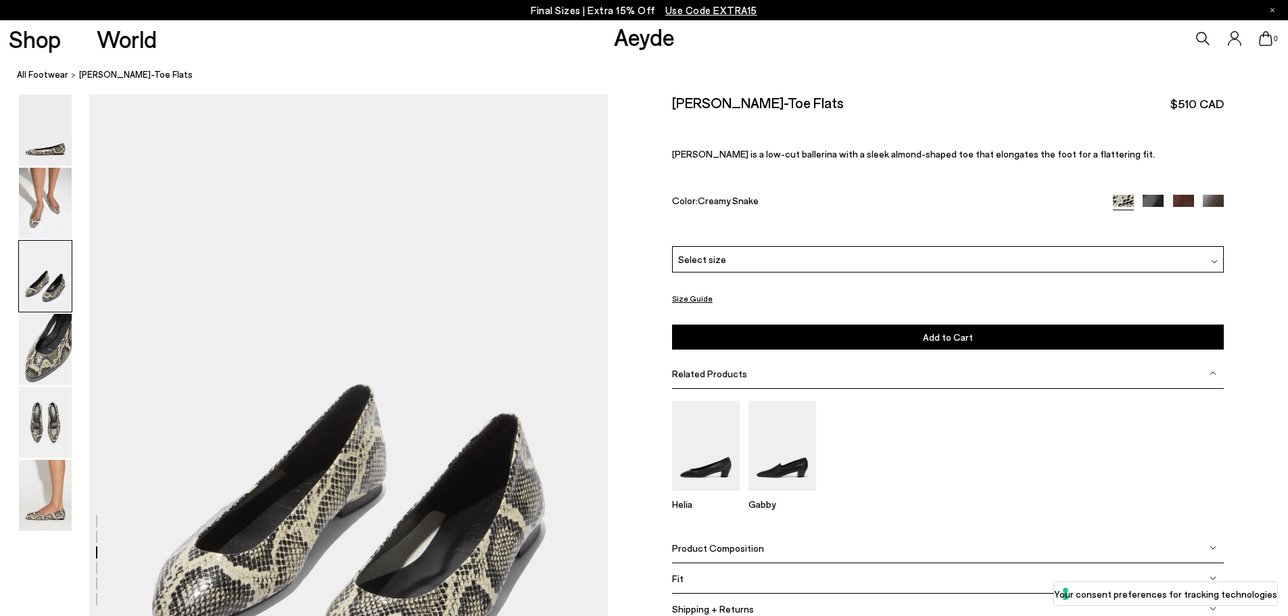
click at [34, 211] on img at bounding box center [45, 203] width 53 height 71
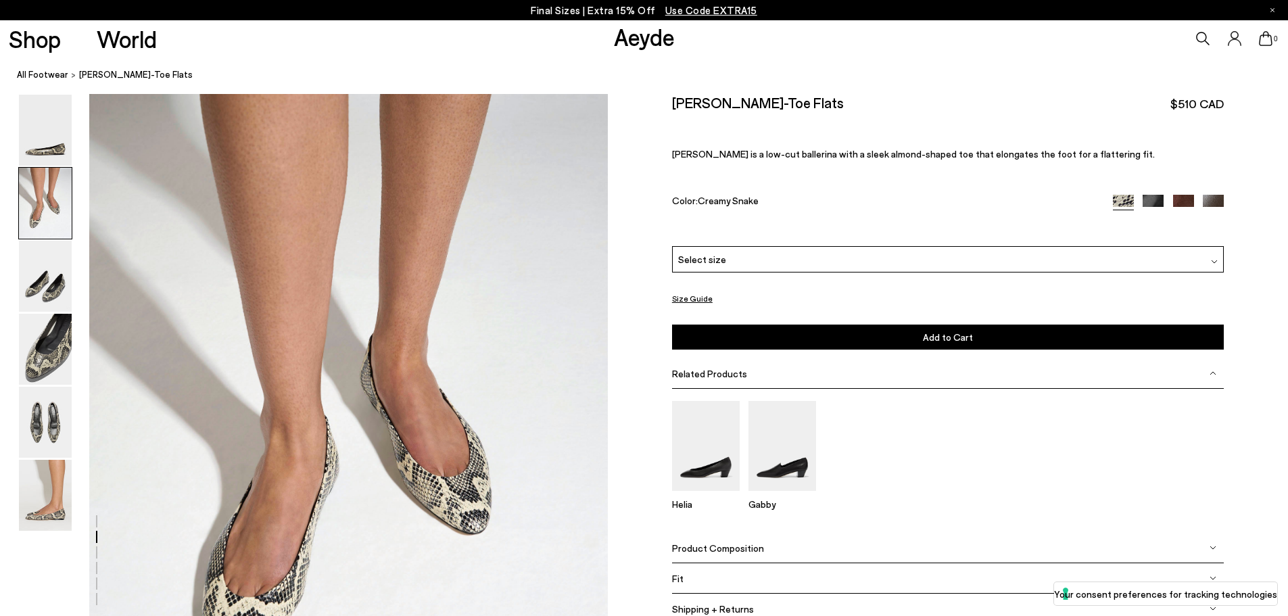
scroll to position [525, 0]
